Goal: Task Accomplishment & Management: Manage account settings

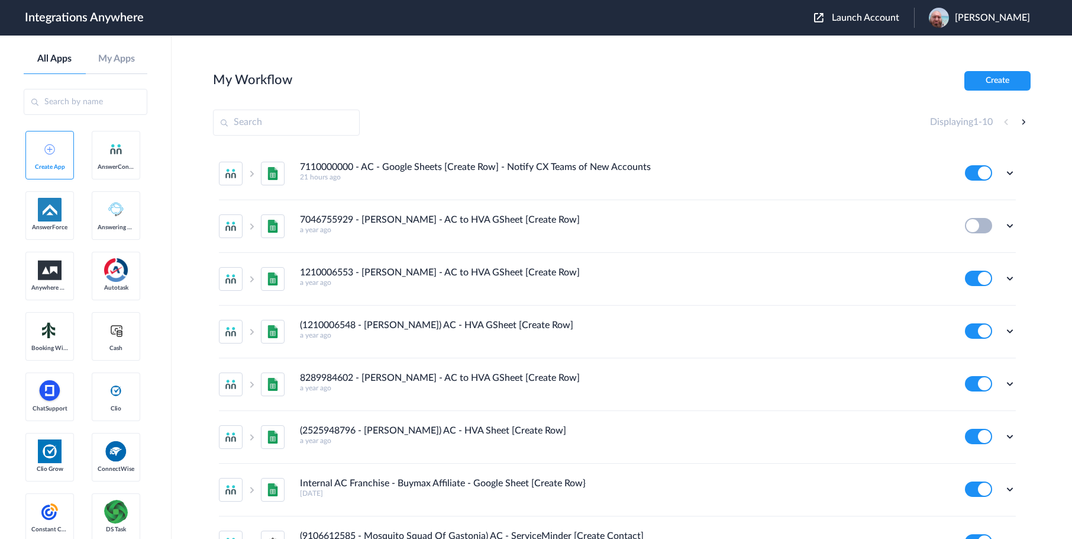
click at [877, 19] on span "Launch Account" at bounding box center [865, 17] width 67 height 9
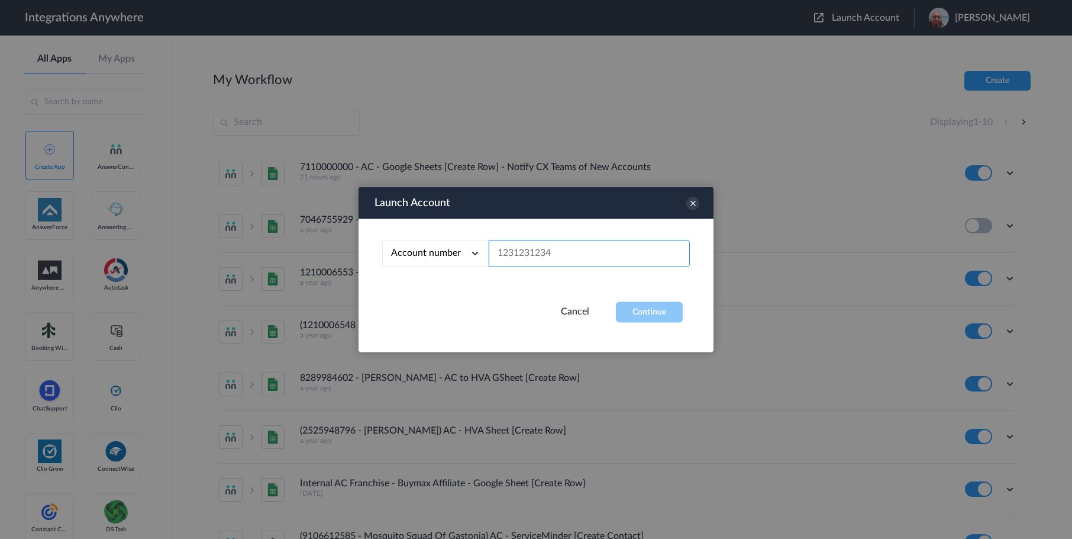
click at [541, 253] on input "text" at bounding box center [589, 253] width 201 height 27
paste input "8333676750"
type input "8333676750"
click at [653, 326] on div "Launch Account Account number Account number Email address 8333676750 Cancel Co…" at bounding box center [536, 269] width 355 height 165
click at [653, 315] on button "Continue" at bounding box center [649, 312] width 67 height 21
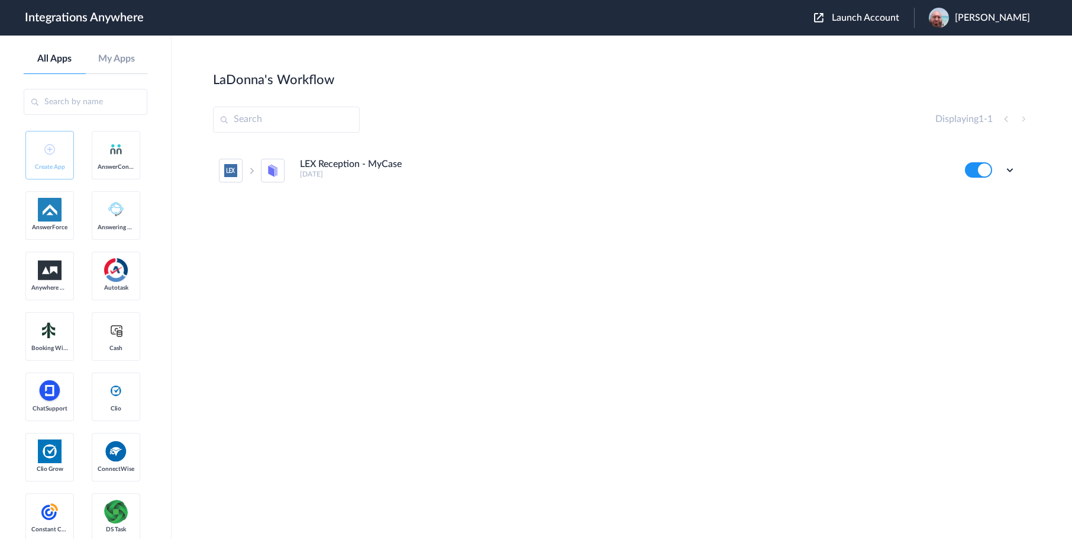
drag, startPoint x: 977, startPoint y: 167, endPoint x: 955, endPoint y: 220, distance: 57.0
click at [977, 166] on button at bounding box center [978, 169] width 27 height 15
click at [1013, 166] on icon at bounding box center [1010, 170] width 12 height 12
click at [975, 241] on span "Delete" at bounding box center [974, 241] width 24 height 8
click at [652, 272] on div "LEX Reception - MyCase [DATE] Edit Task history Are you sure?" at bounding box center [622, 233] width 818 height 178
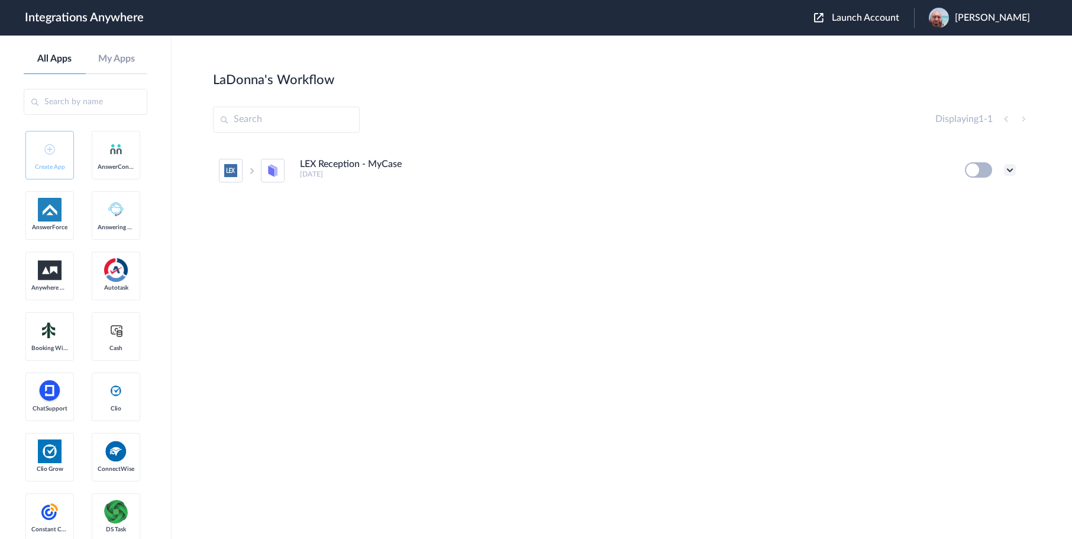
click at [1010, 172] on icon at bounding box center [1010, 170] width 12 height 12
click at [988, 192] on li "Edit" at bounding box center [977, 197] width 77 height 22
click at [1016, 170] on icon at bounding box center [1010, 170] width 12 height 12
click at [980, 238] on span "Delete" at bounding box center [974, 241] width 24 height 8
click at [971, 243] on span "Are you sure?" at bounding box center [969, 246] width 42 height 18
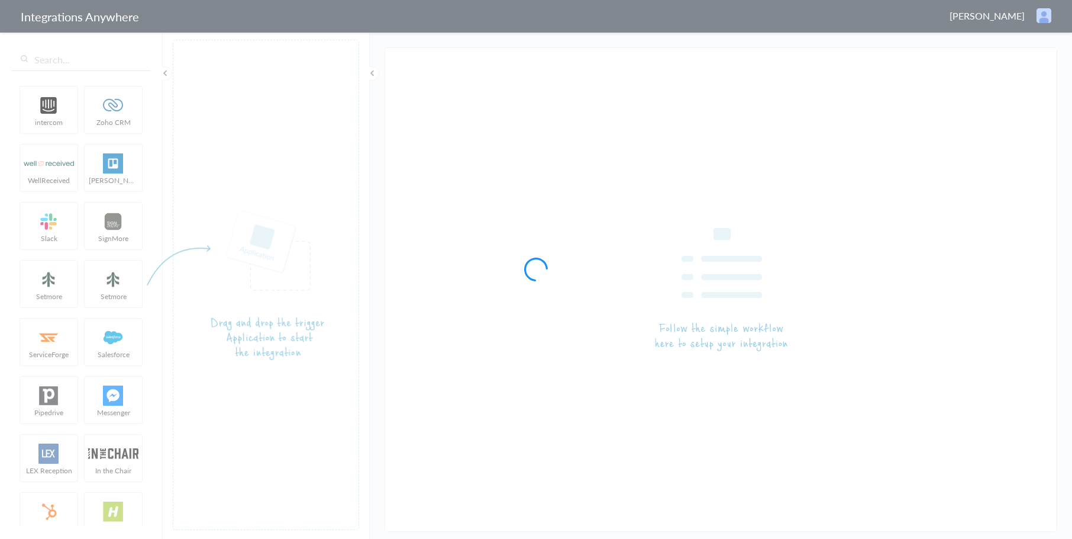
type input "LEX Reception - MyCase"
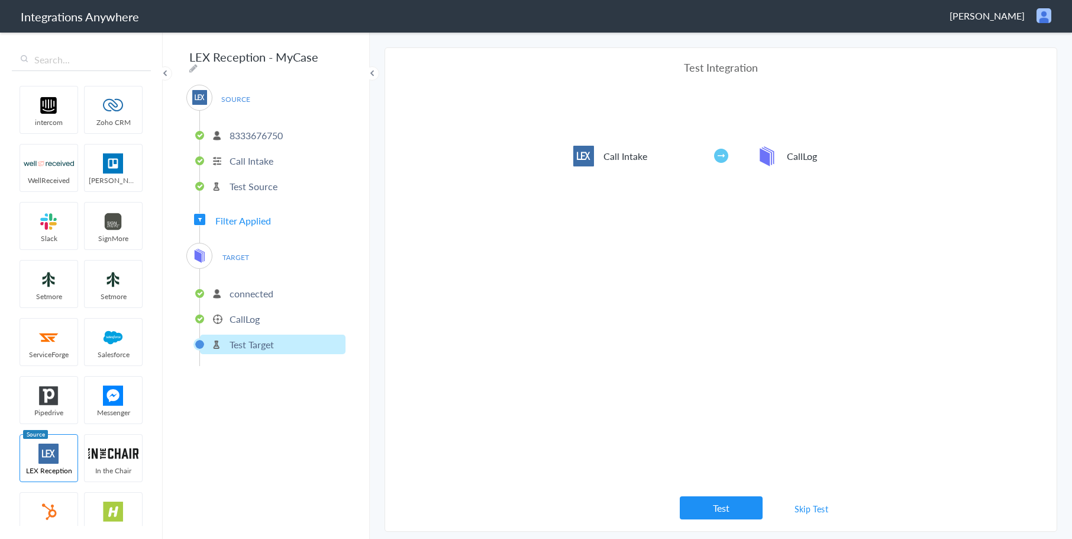
click at [257, 312] on p "CallLog" at bounding box center [245, 319] width 30 height 14
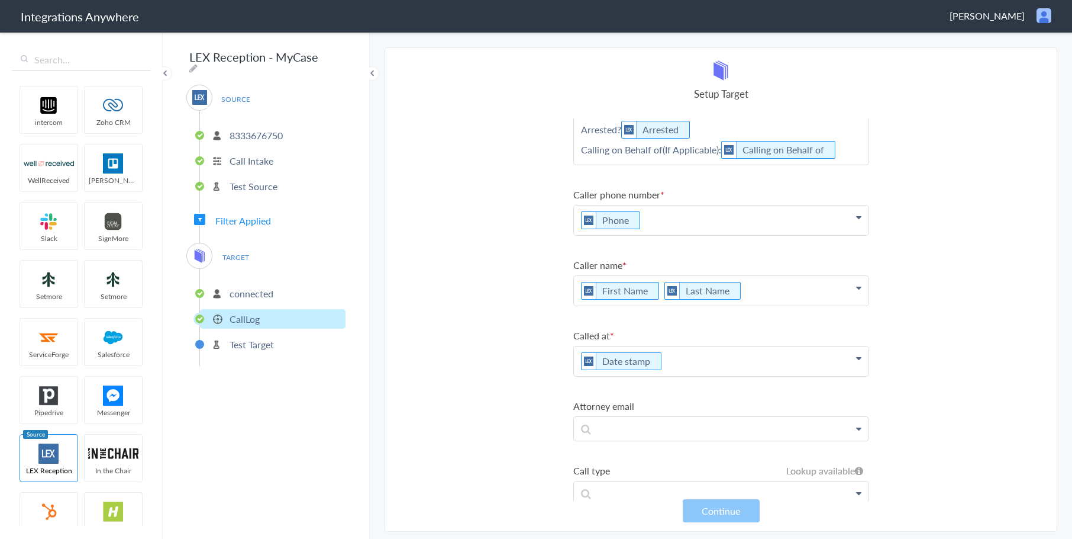
scroll to position [251, 0]
